Goal: Find specific page/section: Find specific page/section

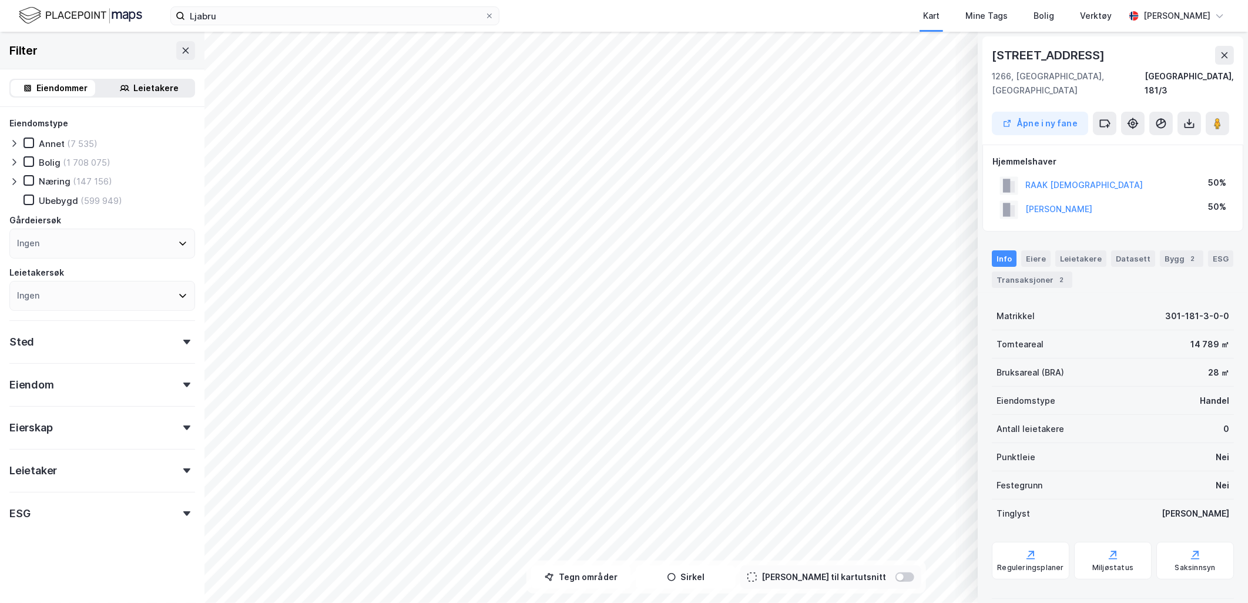
scroll to position [1, 0]
click at [588, 577] on button "Tegn områder" at bounding box center [581, 577] width 100 height 24
click at [609, 578] on button "Tegn områder" at bounding box center [581, 577] width 100 height 24
click at [608, 580] on button "Tegn områder" at bounding box center [581, 577] width 100 height 24
click at [608, 582] on button "Tegn områder" at bounding box center [581, 577] width 100 height 24
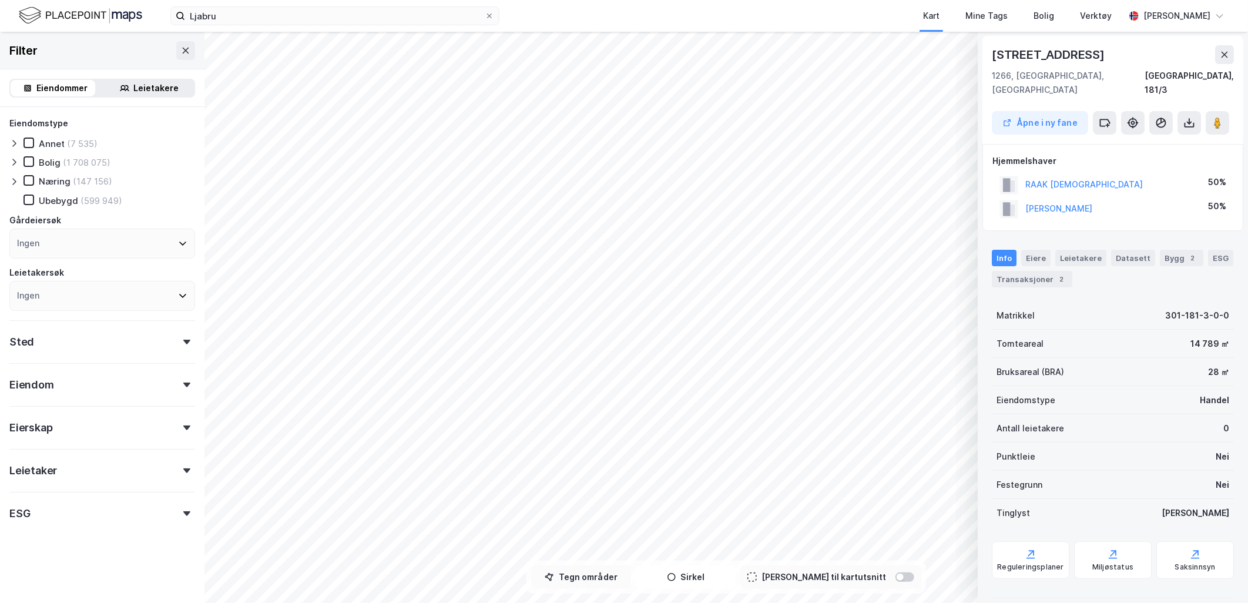
click at [615, 581] on button "Tegn områder" at bounding box center [581, 577] width 100 height 24
click at [631, 581] on button "Tegn områder" at bounding box center [581, 577] width 100 height 24
click at [448, 403] on div "5,7m" at bounding box center [453, 407] width 32 height 33
click at [625, 574] on button "Tegn områder" at bounding box center [581, 577] width 100 height 24
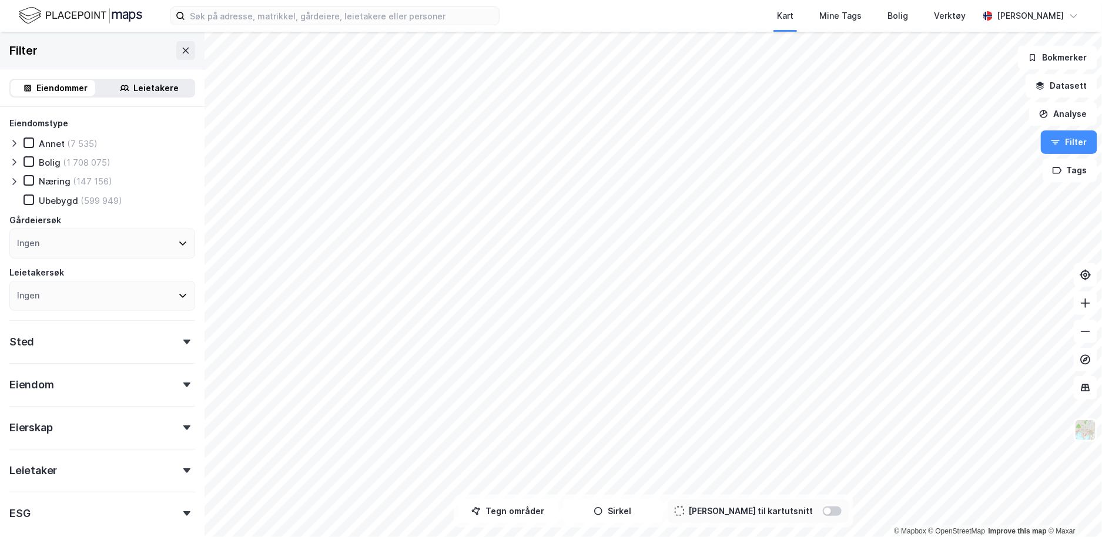
click at [548, 0] on html "Kart Mine Tags Bolig Verktøy [PERSON_NAME] © Mapbox © OpenStreetMap Improve thi…" at bounding box center [551, 268] width 1102 height 537
click at [713, 517] on div "© Mapbox © OpenStreetMap Improve this map © Maxar Filter Eiendommer Leietakere …" at bounding box center [551, 284] width 1102 height 505
click at [540, 515] on button "Tegn områder" at bounding box center [508, 512] width 100 height 24
click at [539, 509] on button "Tegner i kart" at bounding box center [508, 512] width 100 height 24
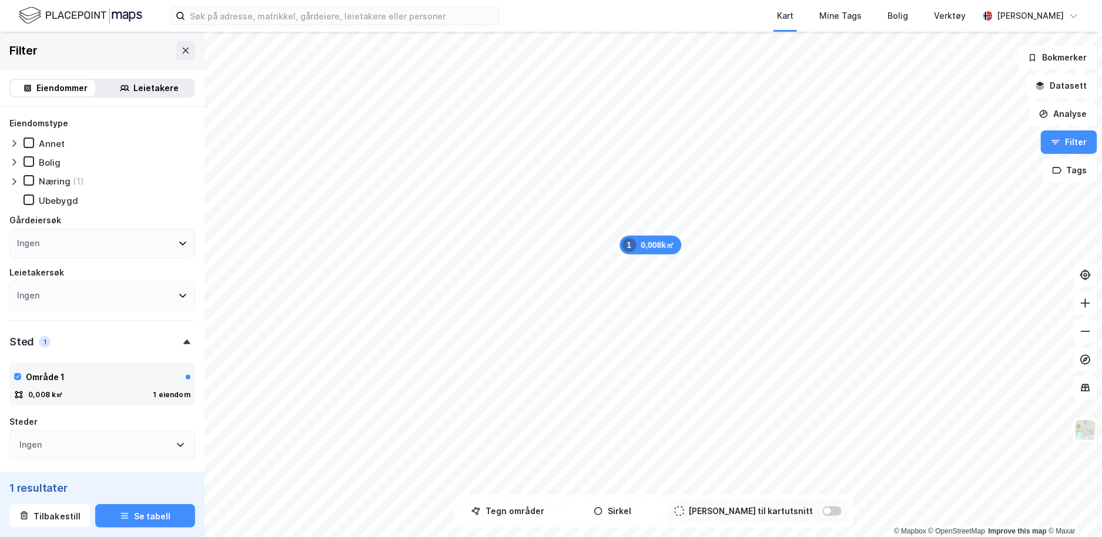
click at [59, 85] on div "Eiendommer" at bounding box center [62, 88] width 51 height 14
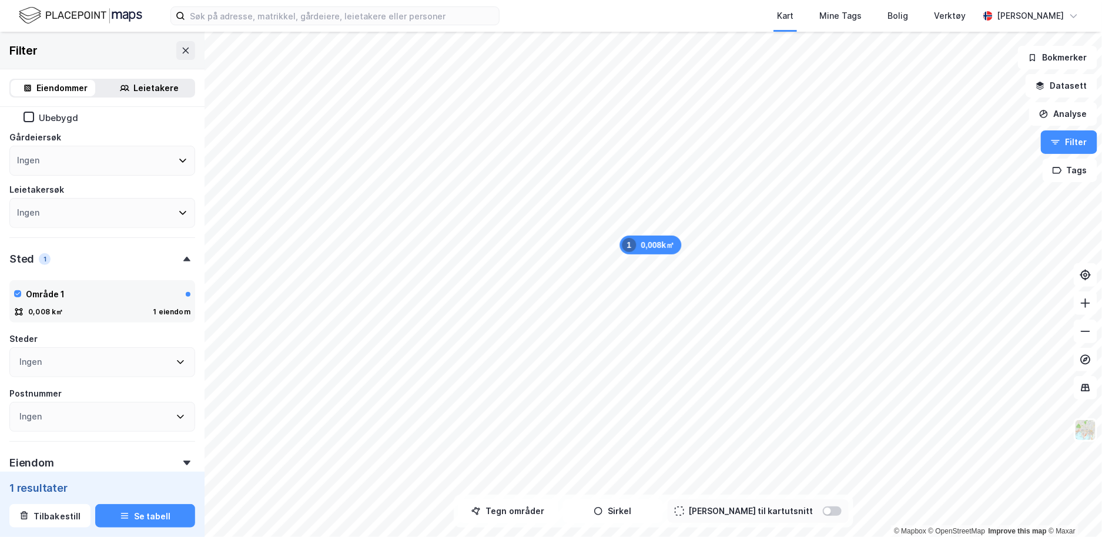
scroll to position [130, 0]
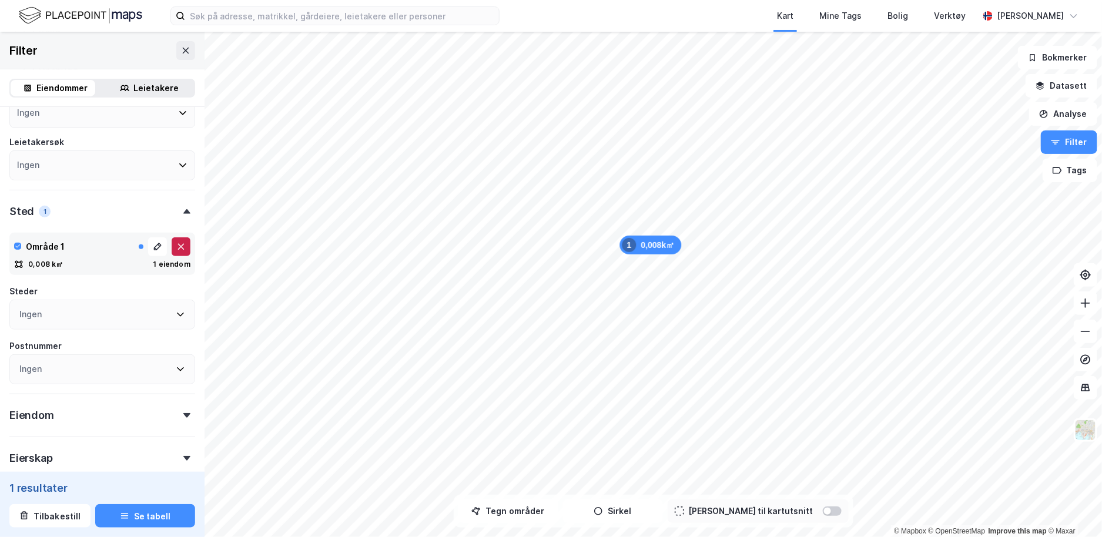
click at [176, 247] on icon at bounding box center [180, 246] width 9 height 9
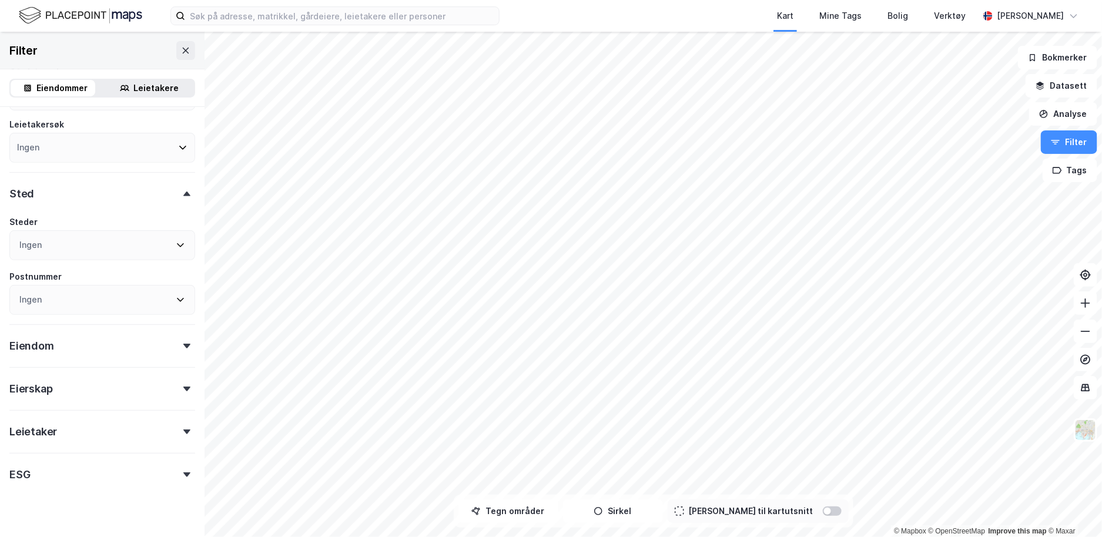
scroll to position [165, 0]
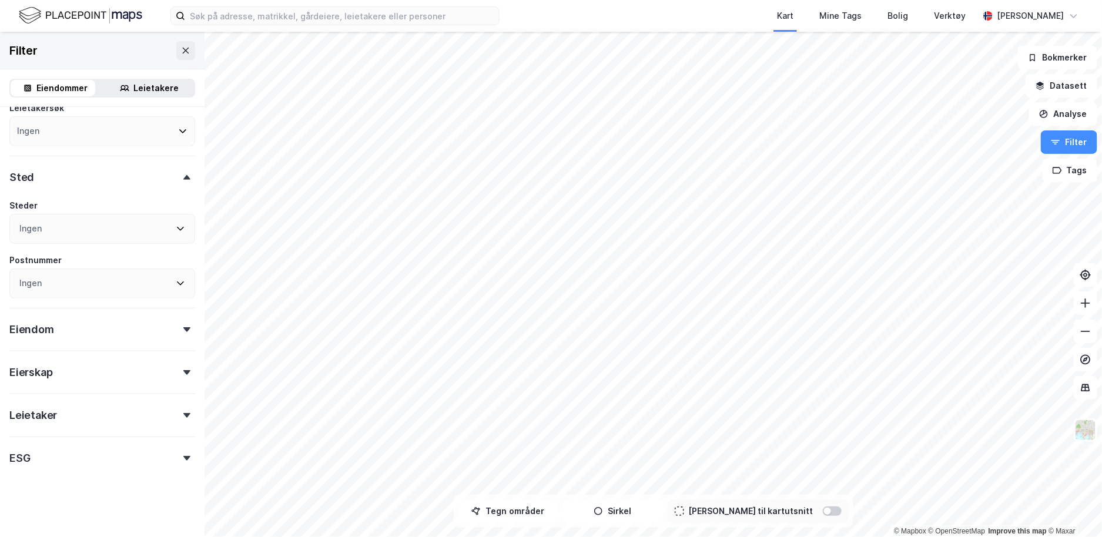
click at [79, 320] on div "Eiendom" at bounding box center [102, 324] width 186 height 33
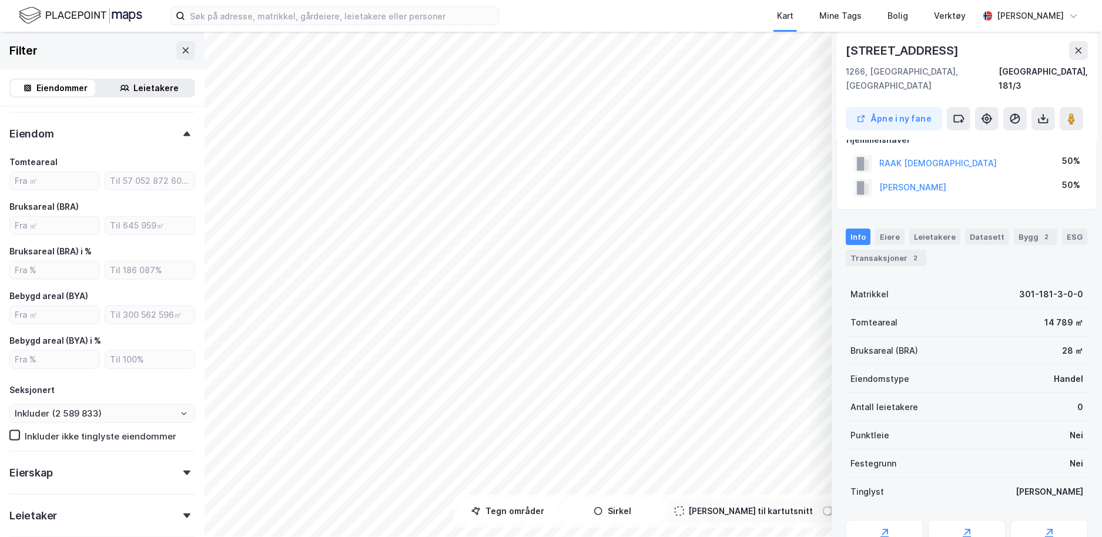
scroll to position [0, 0]
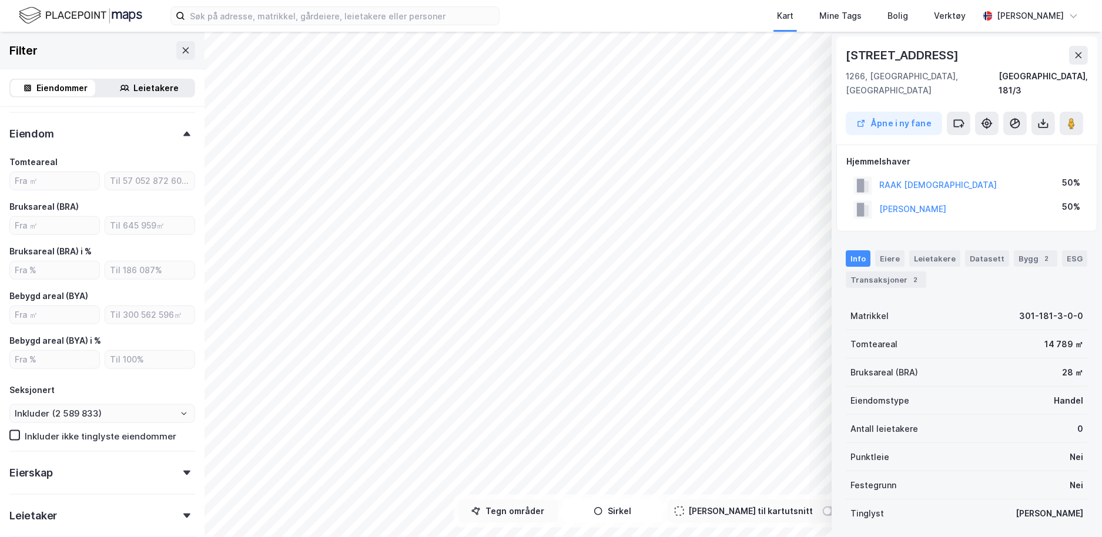
click at [550, 515] on button "Tegn områder" at bounding box center [508, 512] width 100 height 24
click at [525, 516] on button "Tegner i kart" at bounding box center [508, 512] width 100 height 24
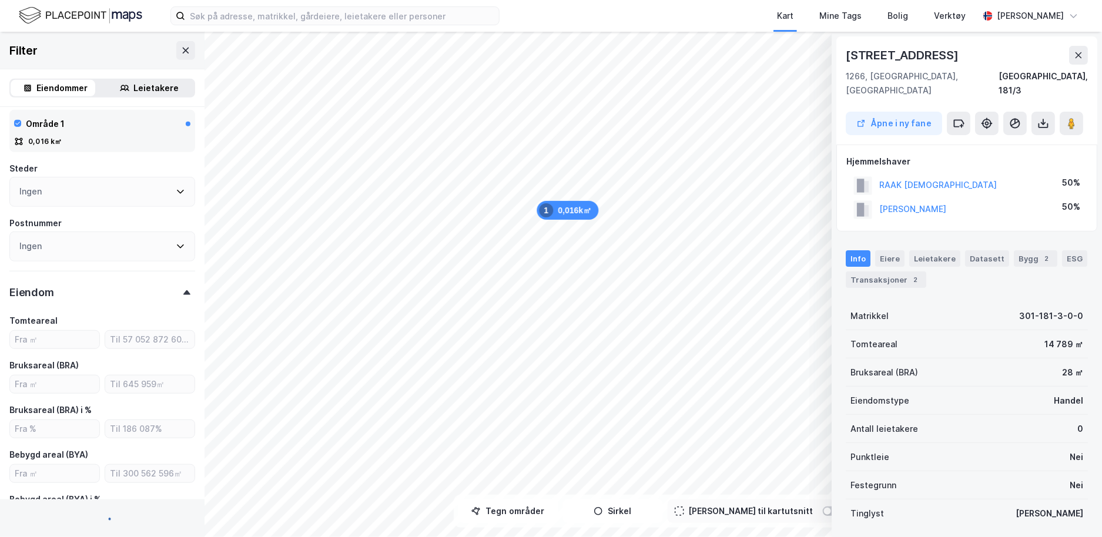
scroll to position [249, 0]
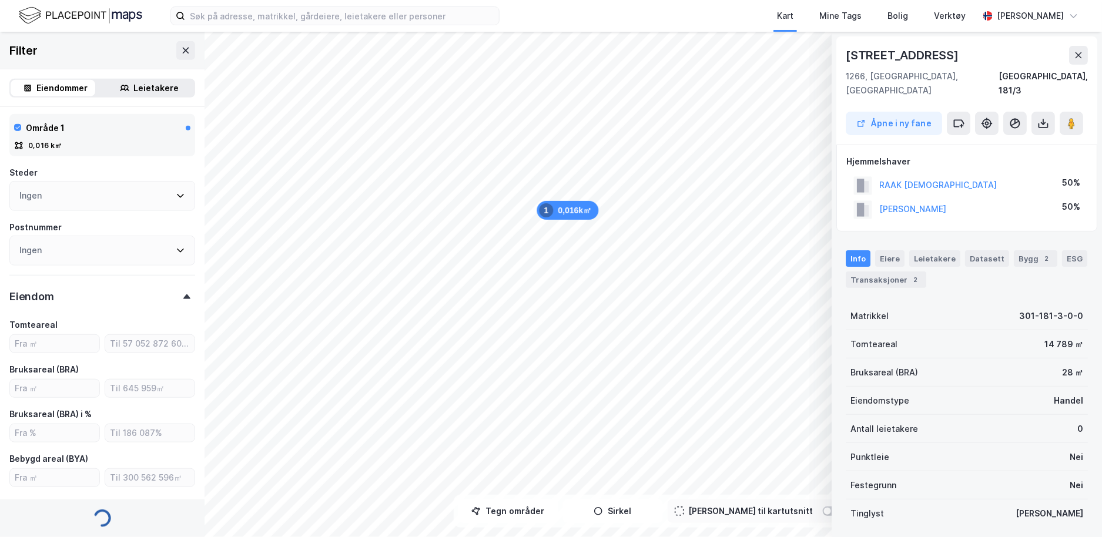
type input "Inkluder (1)"
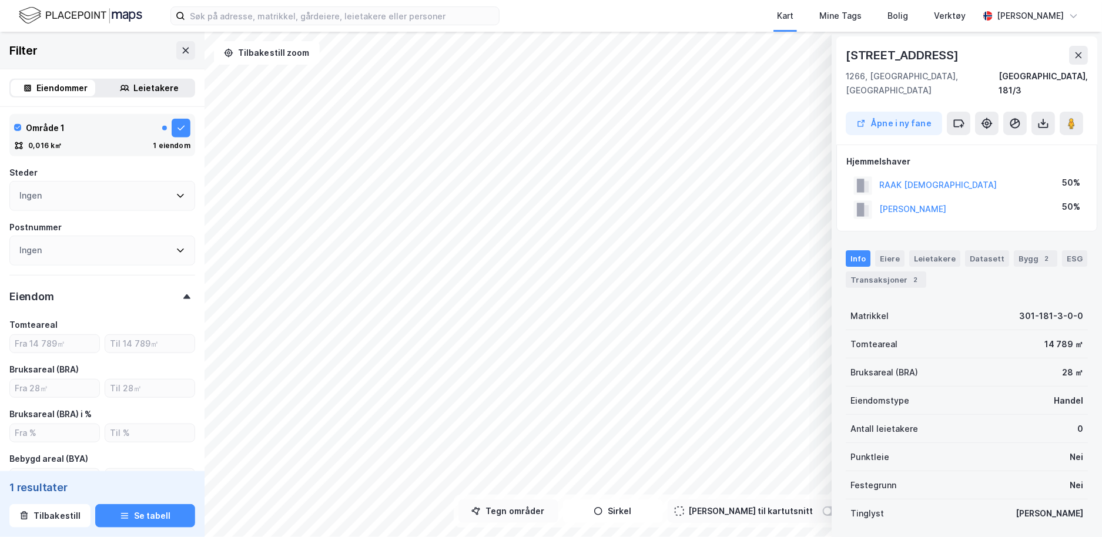
click at [556, 520] on button "Tegn områder" at bounding box center [508, 512] width 100 height 24
click at [513, 512] on button "Tegner i kart" at bounding box center [508, 512] width 100 height 24
